Goal: Check status

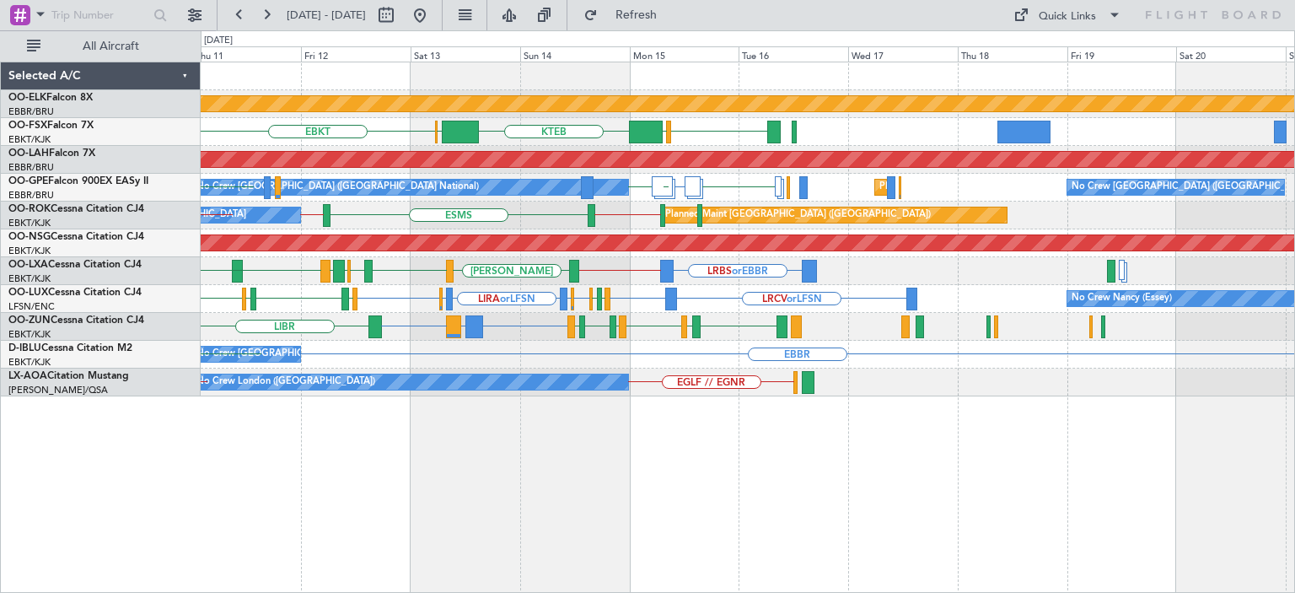
click at [526, 340] on div "Planned Maint Kortrijk-[GEOGRAPHIC_DATA] EBKT [GEOGRAPHIC_DATA] KTEB [GEOGRAPHI…" at bounding box center [747, 229] width 1093 height 334
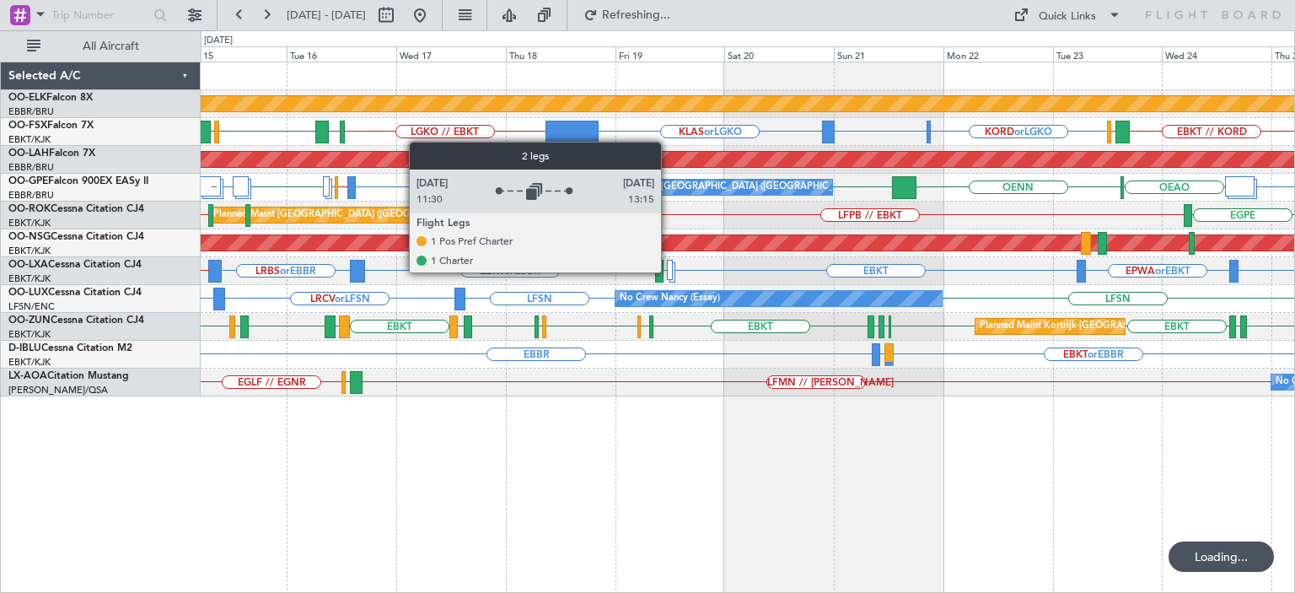
click at [668, 271] on div at bounding box center [670, 270] width 6 height 20
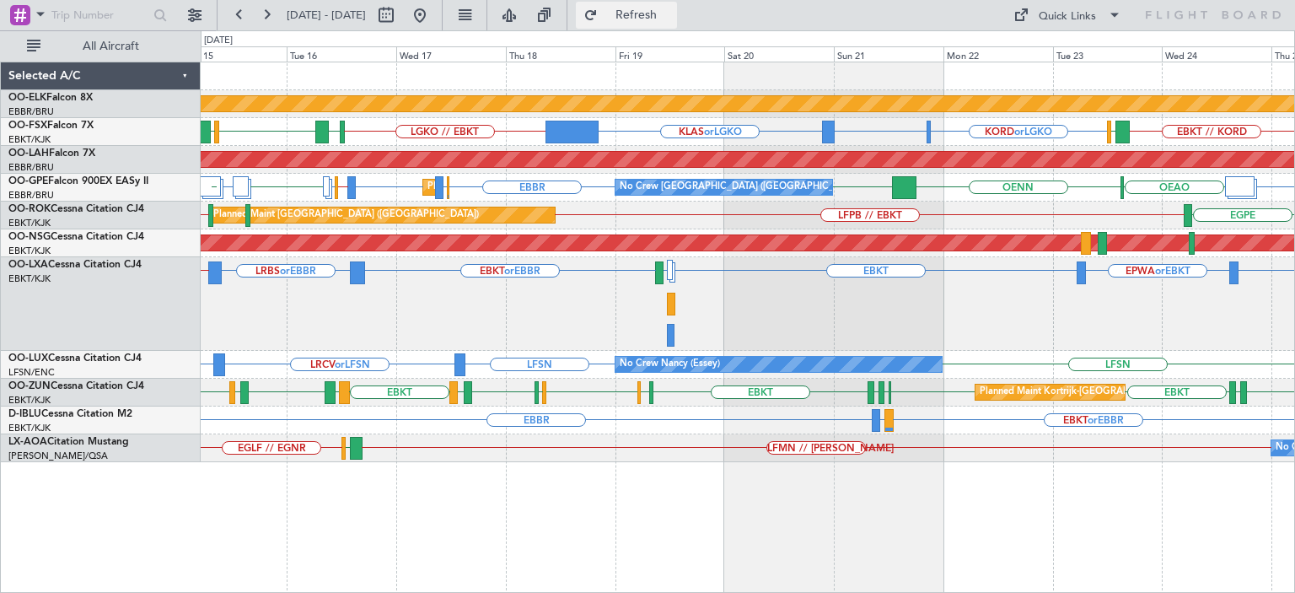
click at [671, 16] on span "Refresh" at bounding box center [636, 15] width 71 height 12
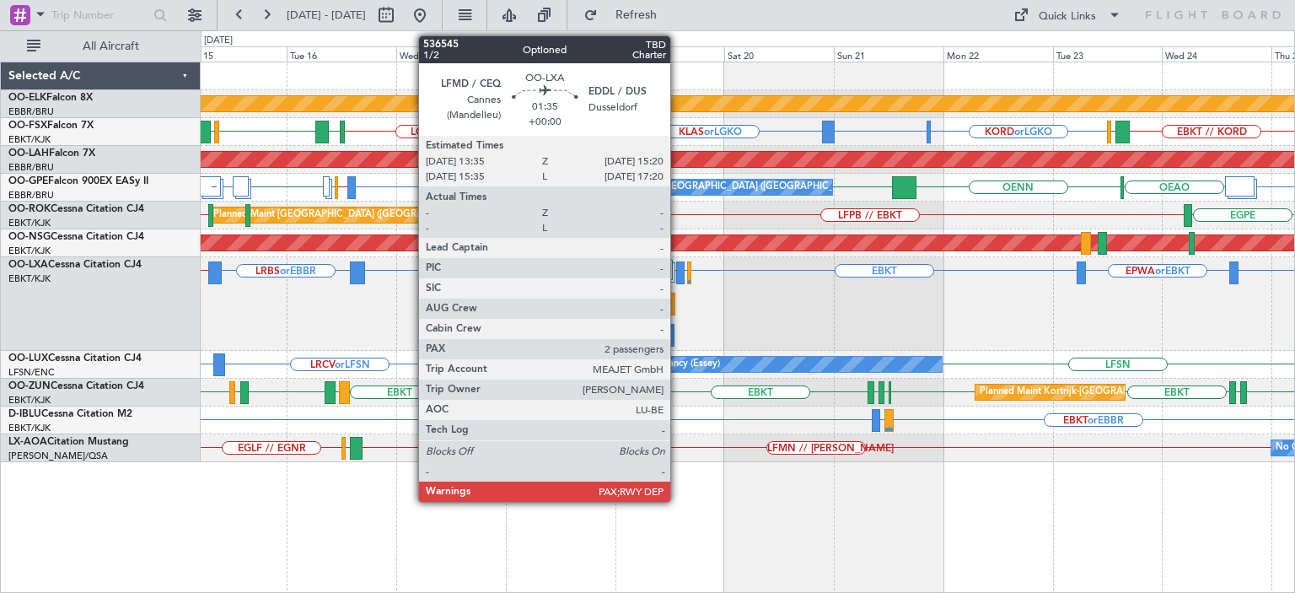
click at [678, 271] on div at bounding box center [680, 272] width 8 height 23
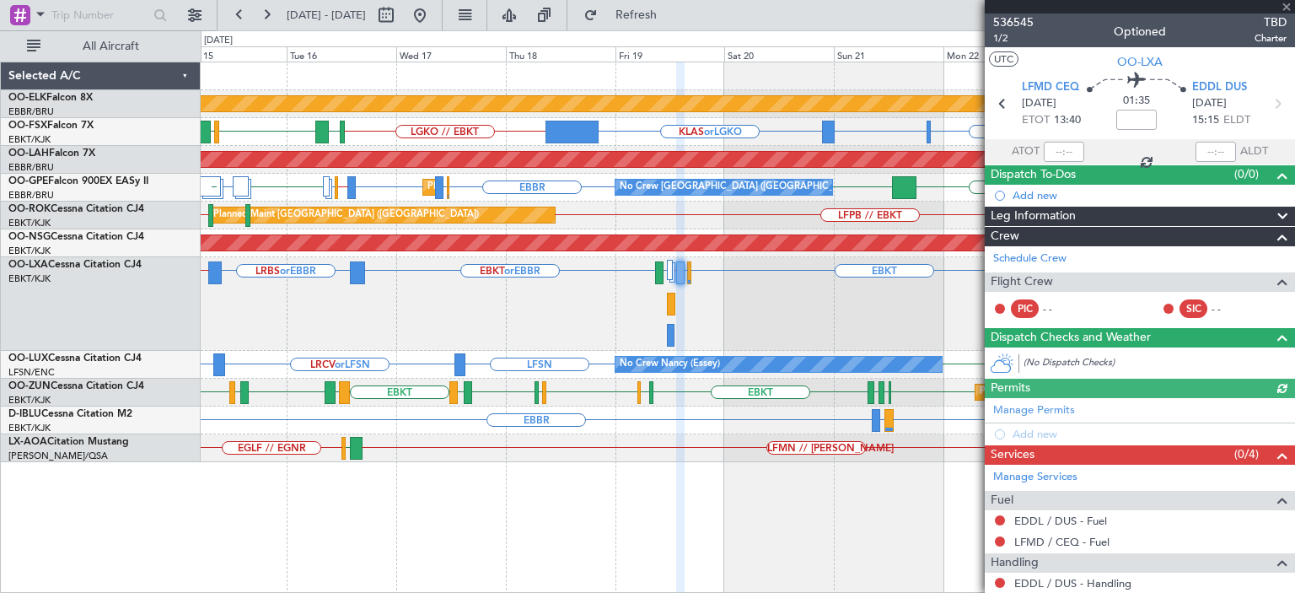
click at [1287, 5] on div at bounding box center [1140, 6] width 310 height 13
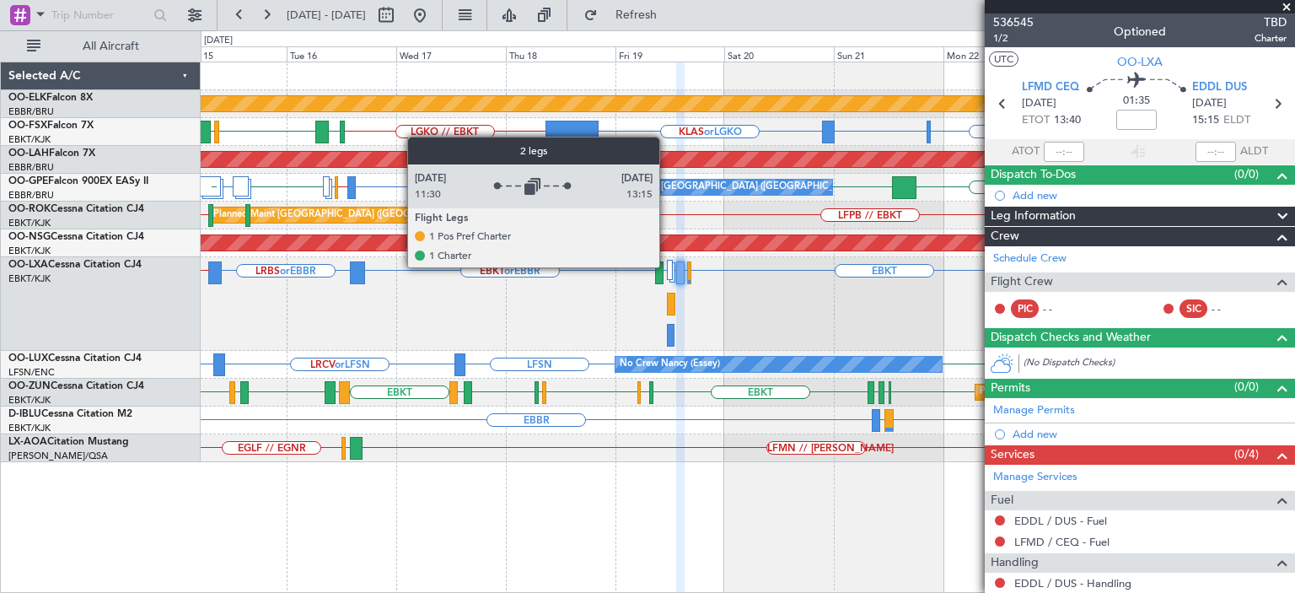
click at [667, 266] on div at bounding box center [670, 270] width 6 height 20
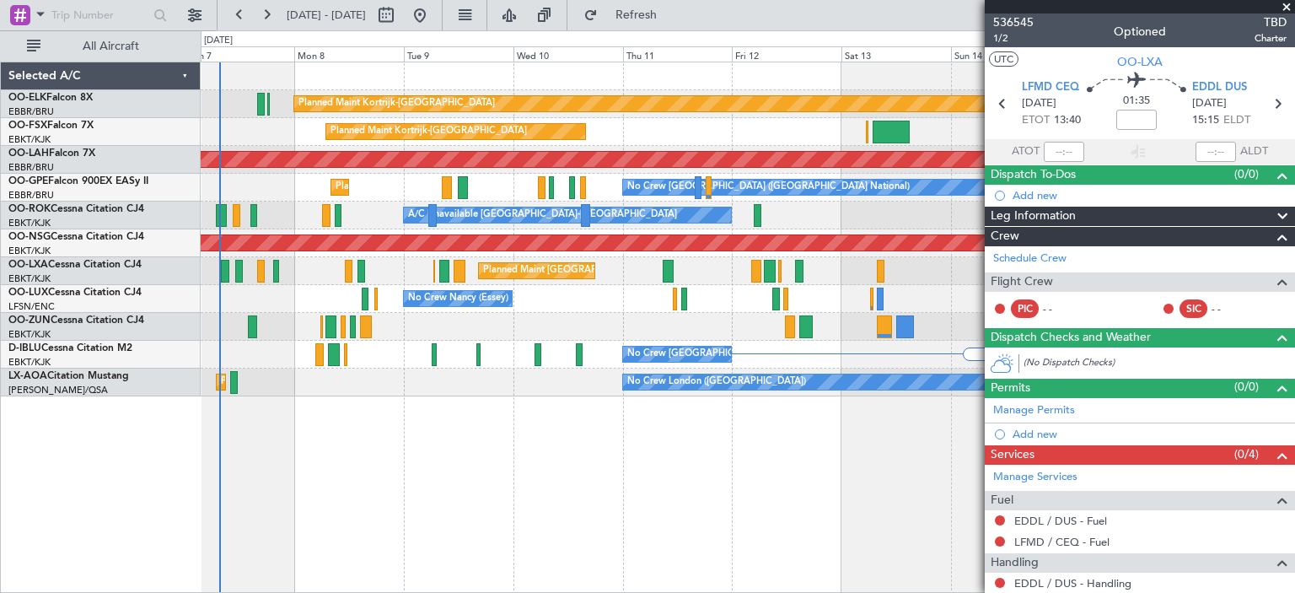
click at [1294, 260] on fb-app "[DATE] - [DATE] Refresh Quick Links All Aircraft Planned Maint [GEOGRAPHIC_DATA…" at bounding box center [647, 303] width 1295 height 580
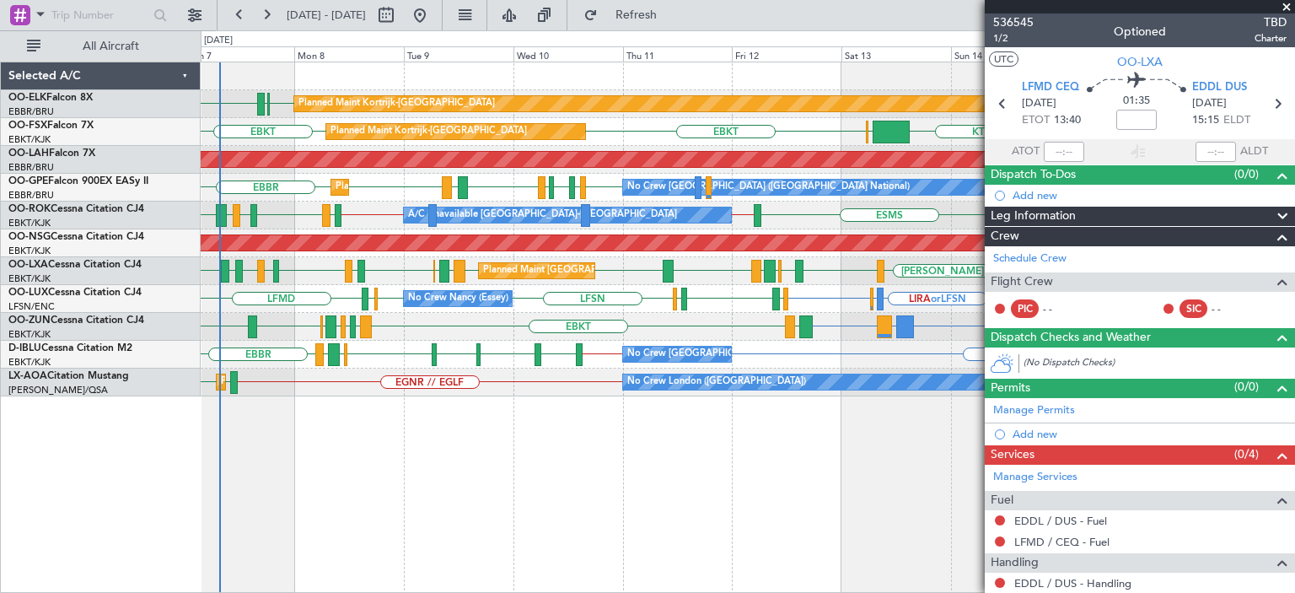
click at [1286, 3] on span at bounding box center [1286, 7] width 17 height 15
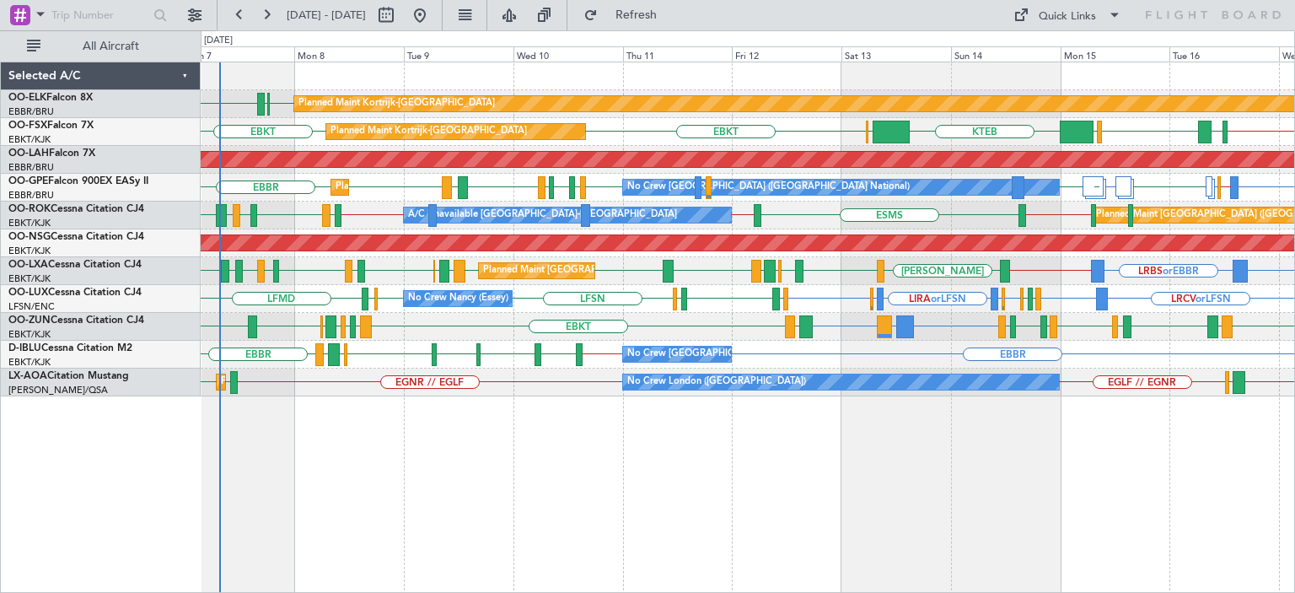
type input "0"
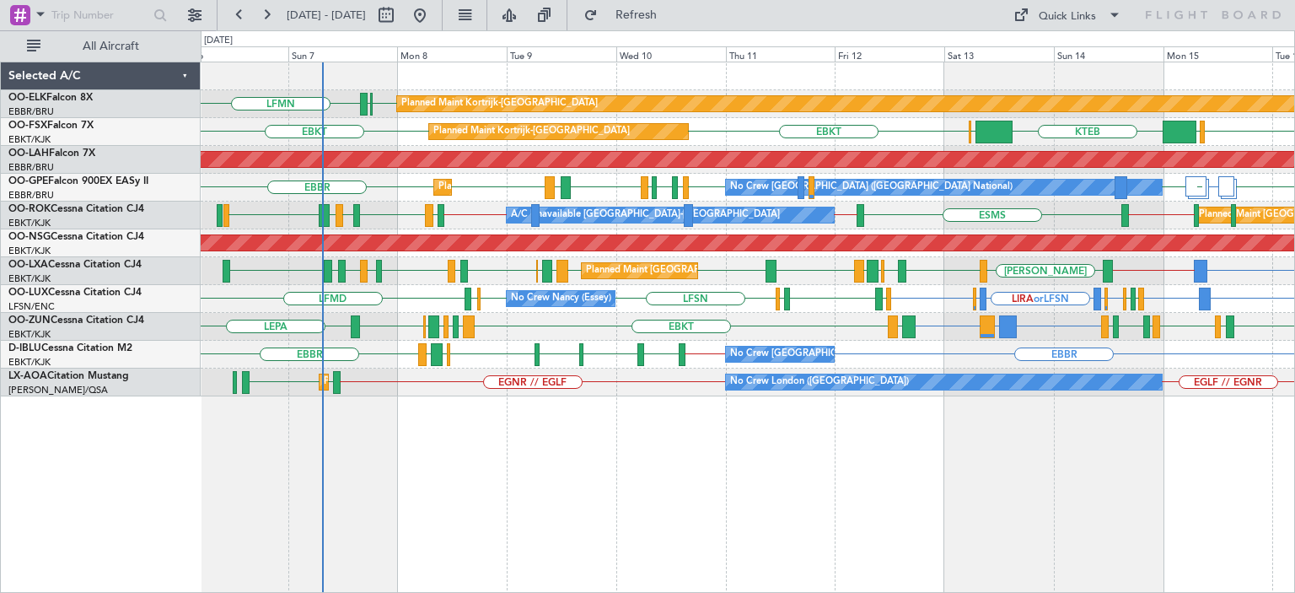
click at [471, 255] on div "Planned Maint [GEOGRAPHIC_DATA] ([GEOGRAPHIC_DATA])" at bounding box center [747, 243] width 1093 height 28
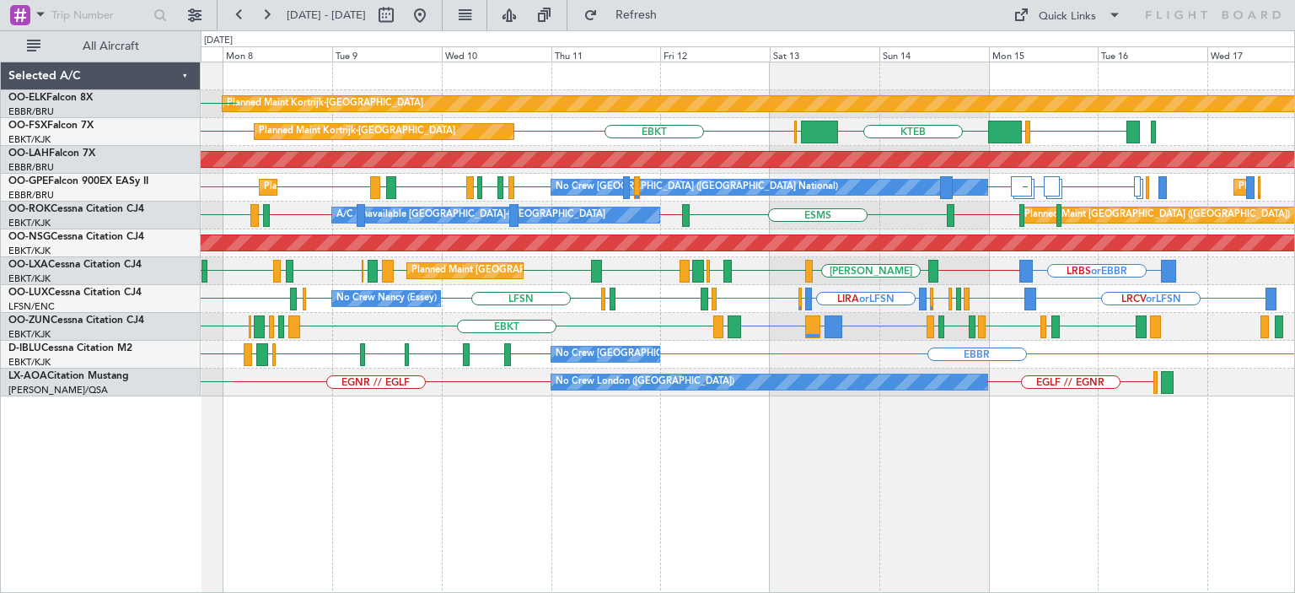
click at [940, 453] on div "Planned Maint Kortrijk-[GEOGRAPHIC_DATA] EBKT [GEOGRAPHIC_DATA] LFMN Planned Ma…" at bounding box center [748, 327] width 1094 height 531
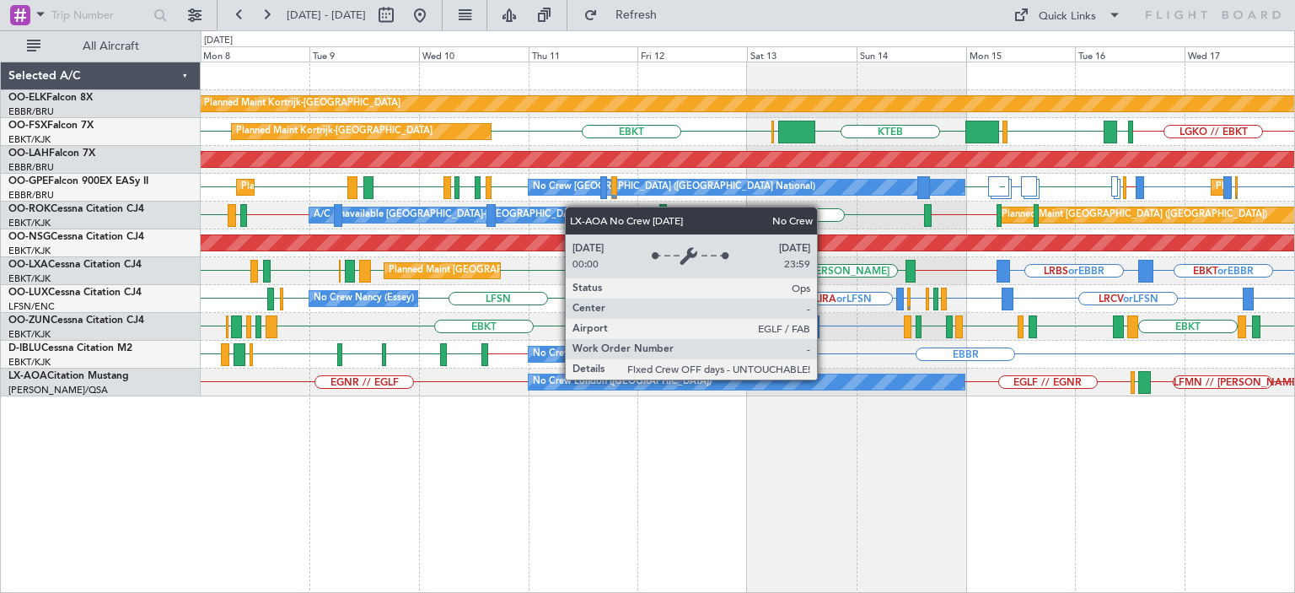
click at [824, 378] on div "No Crew London ([GEOGRAPHIC_DATA])" at bounding box center [747, 381] width 436 height 15
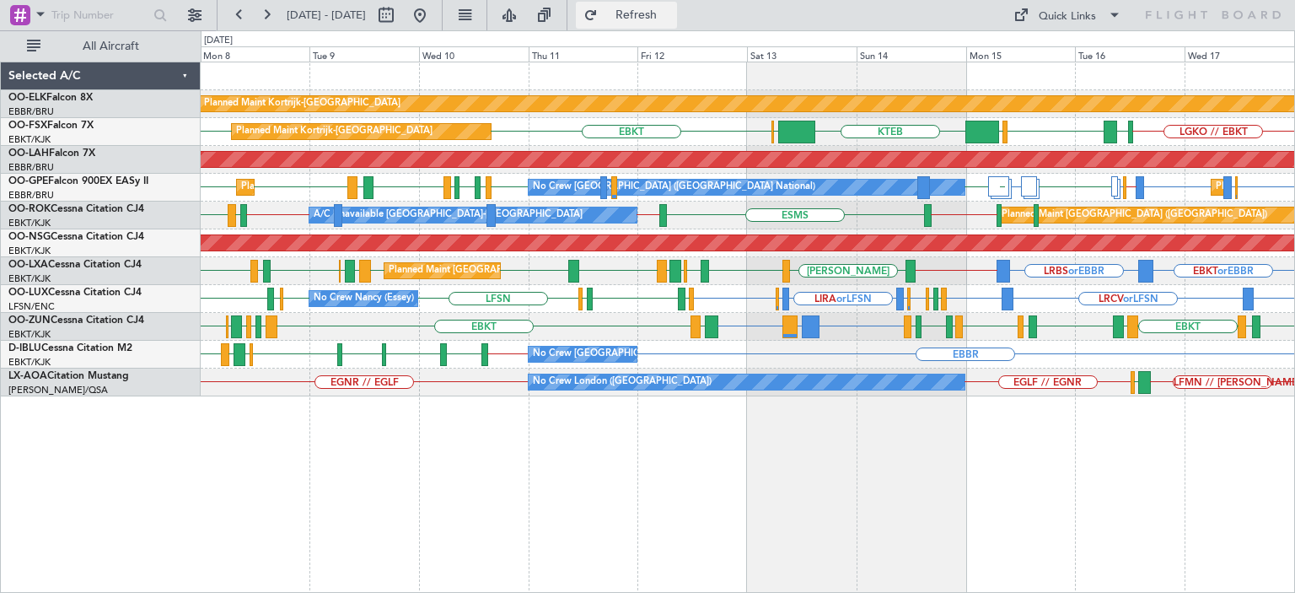
drag, startPoint x: 648, startPoint y: 19, endPoint x: 655, endPoint y: 9, distance: 11.5
click at [648, 16] on button "Refresh" at bounding box center [626, 15] width 101 height 27
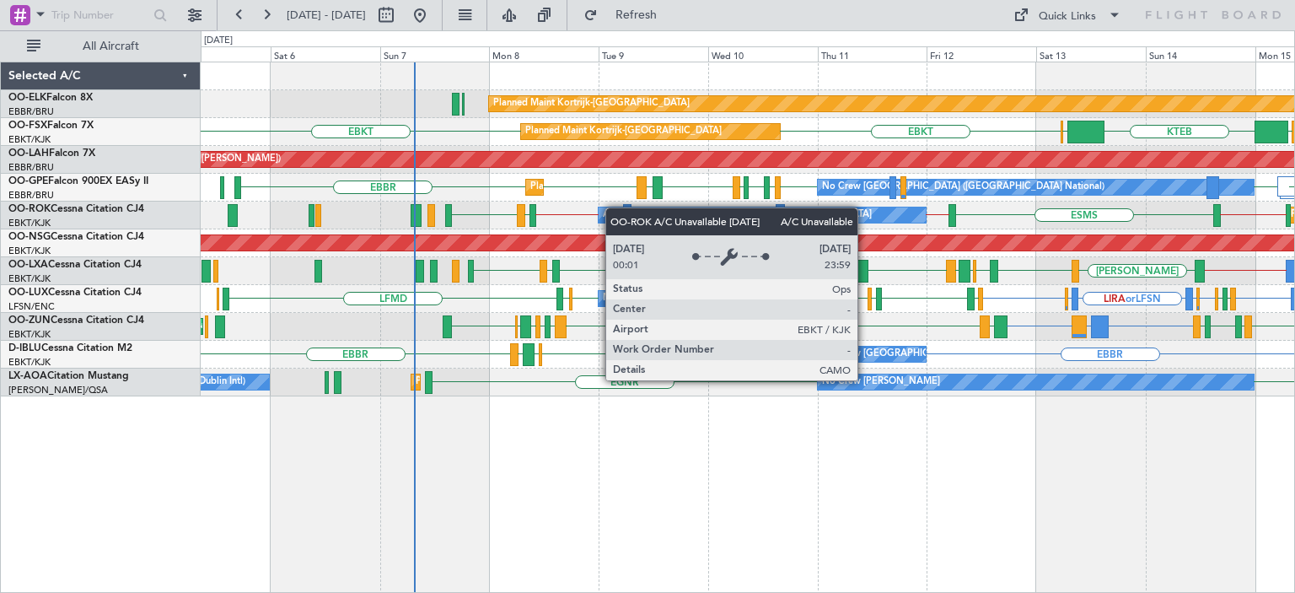
click at [872, 216] on div "Planned Maint Kortrijk-[GEOGRAPHIC_DATA] KTEB [GEOGRAPHIC_DATA] EBKT EBKT [GEOG…" at bounding box center [747, 229] width 1093 height 334
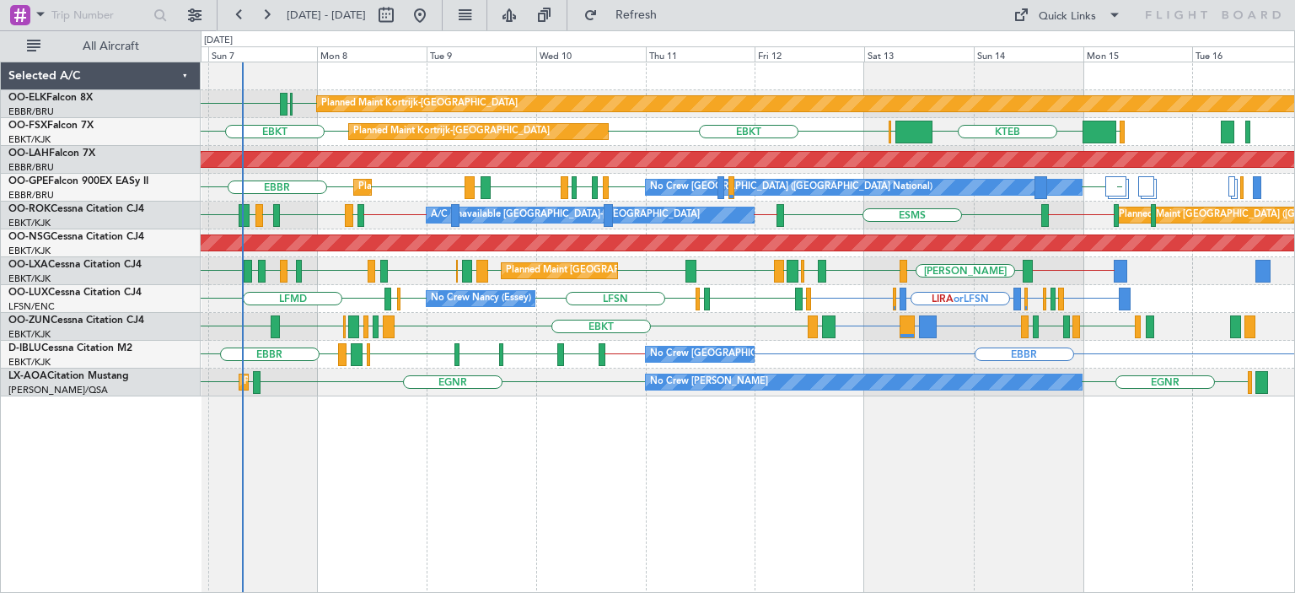
click at [1048, 296] on div "No Crew [PERSON_NAME] ([PERSON_NAME]) LIRA or LFSN EDQG or LFSN LFSN LFSN LFSN …" at bounding box center [747, 299] width 1093 height 28
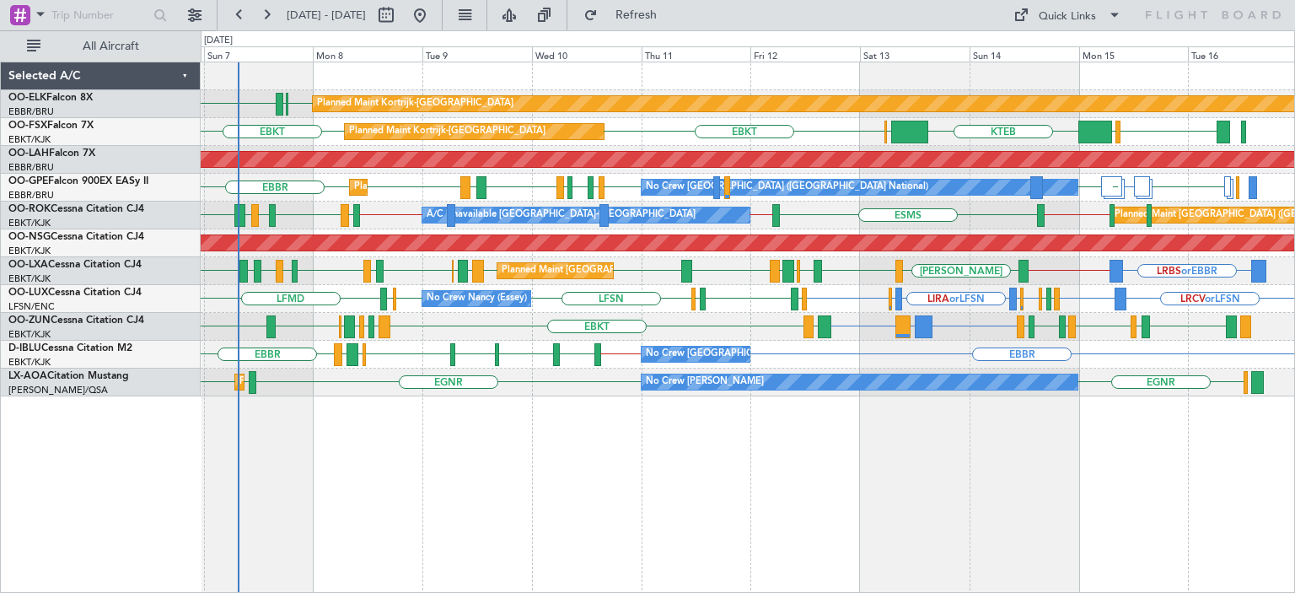
click at [951, 201] on div "Planned Maint Kortrijk-[GEOGRAPHIC_DATA] EBKT [GEOGRAPHIC_DATA] LFMN Planned Ma…" at bounding box center [747, 229] width 1093 height 334
